Goal: Transaction & Acquisition: Obtain resource

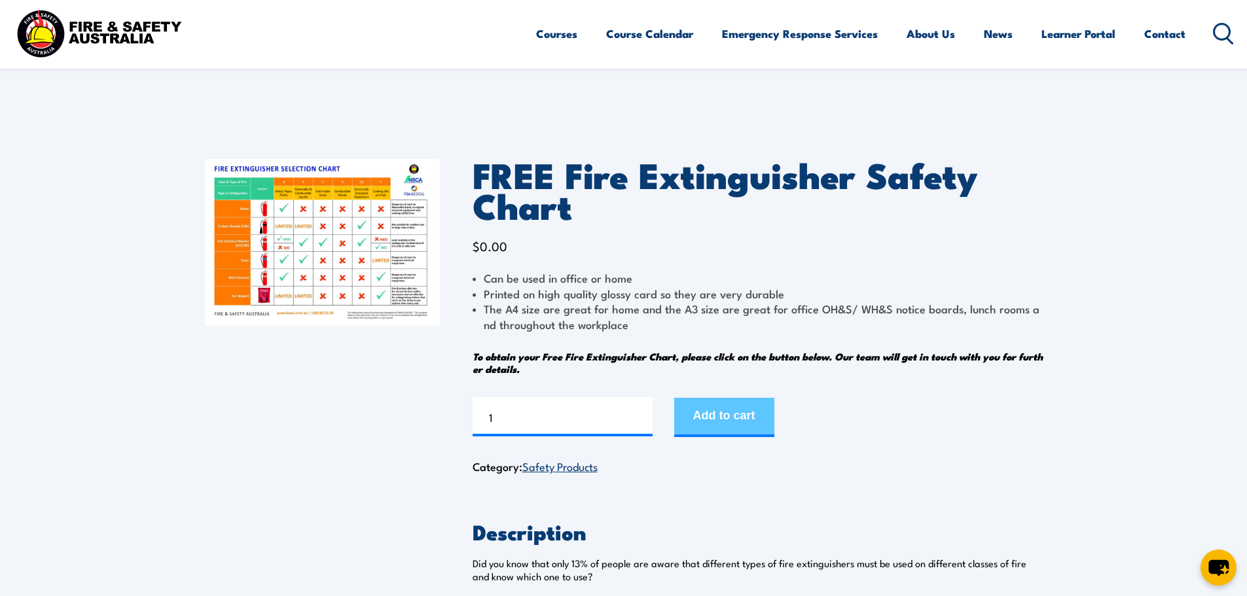
click at [697, 422] on button "Add to cart" at bounding box center [724, 417] width 100 height 39
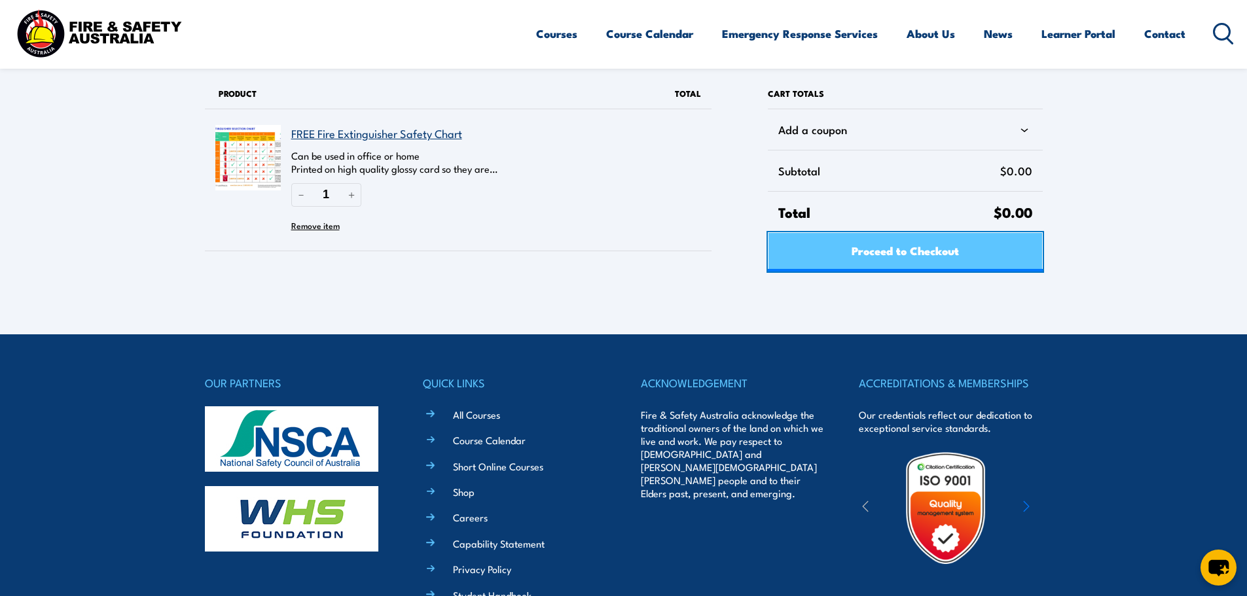
click at [811, 255] on link "Proceed to Checkout" at bounding box center [905, 251] width 274 height 39
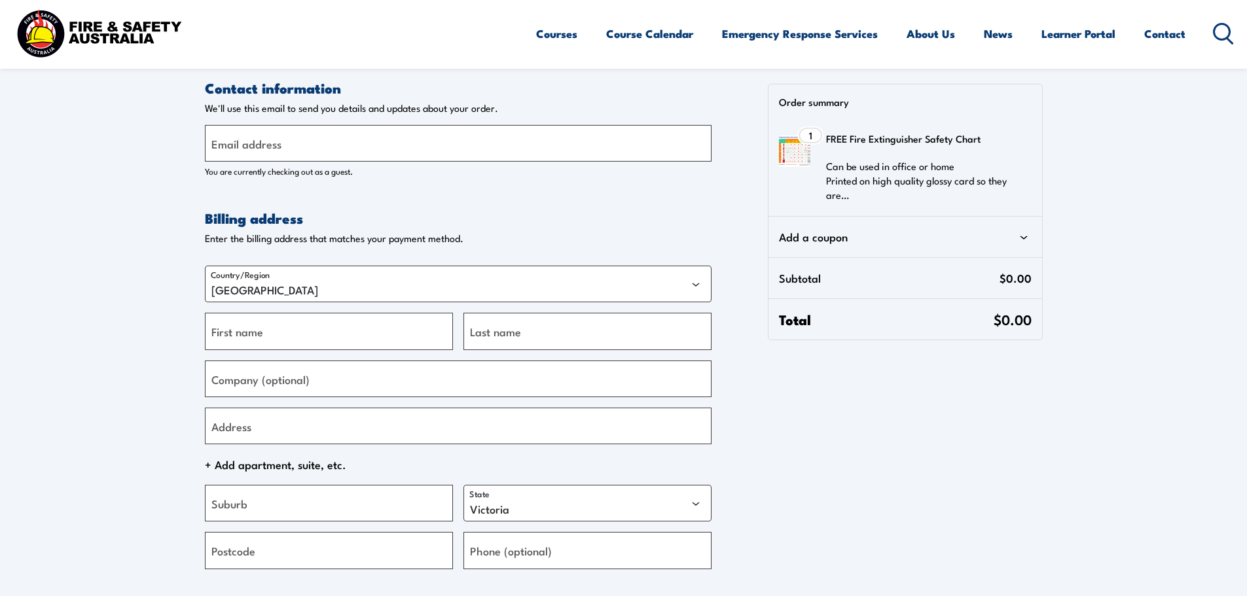
select select "VIC"
